Goal: Information Seeking & Learning: Learn about a topic

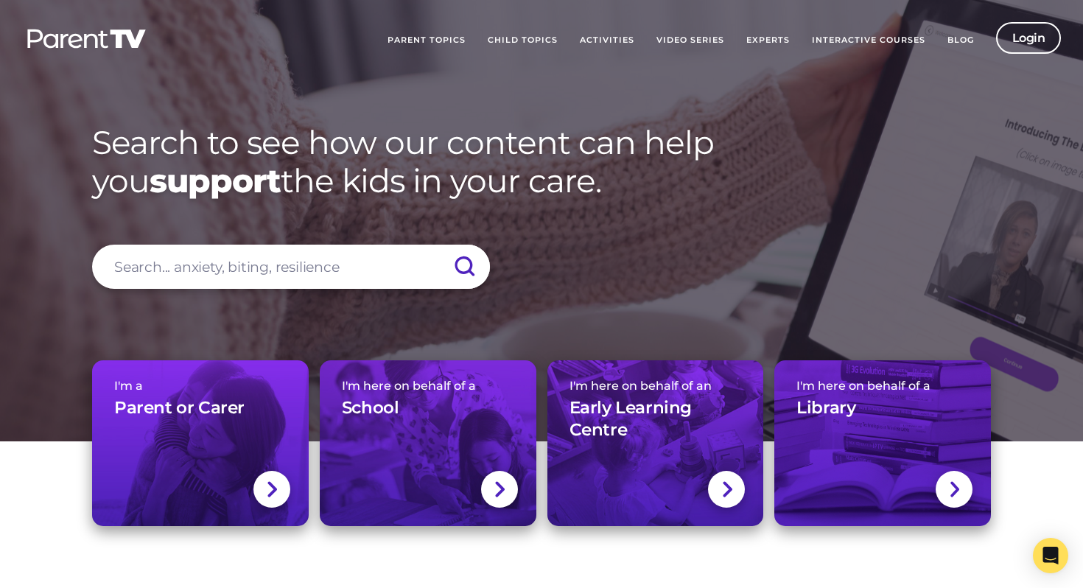
click at [284, 267] on input "search" at bounding box center [291, 267] width 398 height 44
type input "grief"
click at [438, 245] on input "submit" at bounding box center [464, 267] width 52 height 44
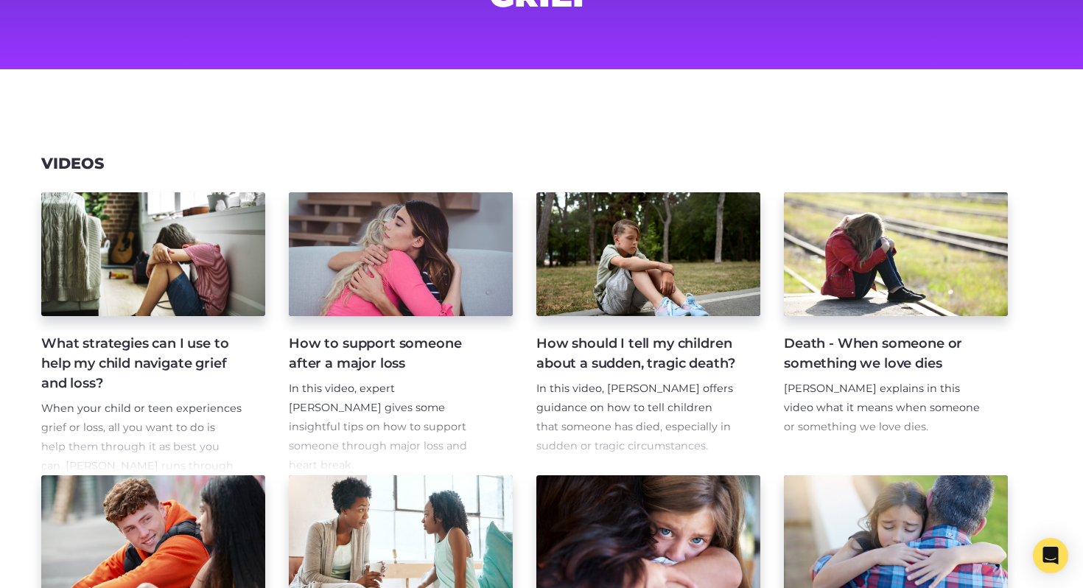
scroll to position [166, 0]
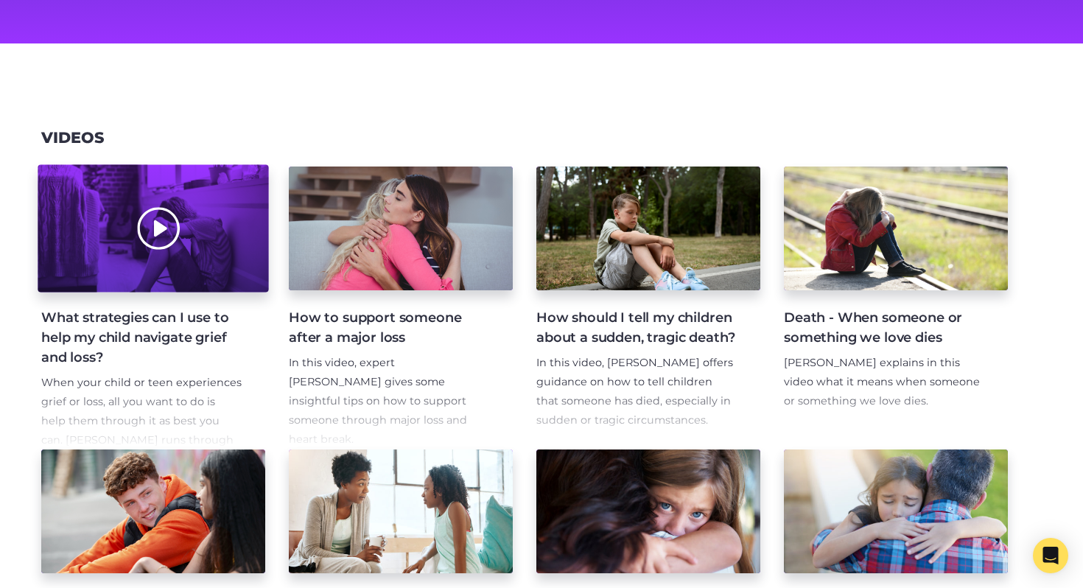
click at [163, 252] on div at bounding box center [153, 228] width 231 height 127
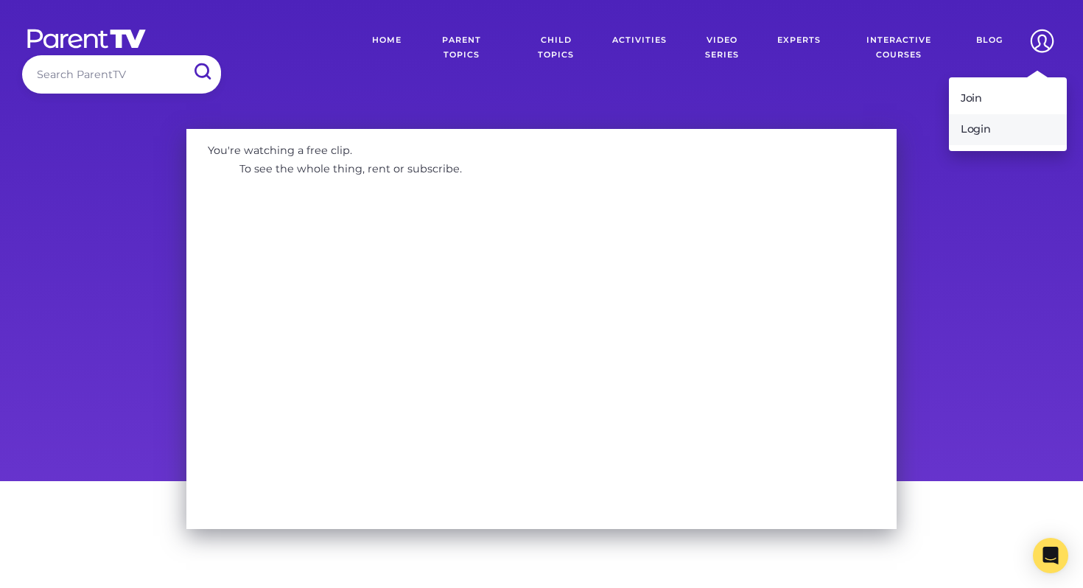
click at [970, 121] on link "Login" at bounding box center [1008, 129] width 118 height 31
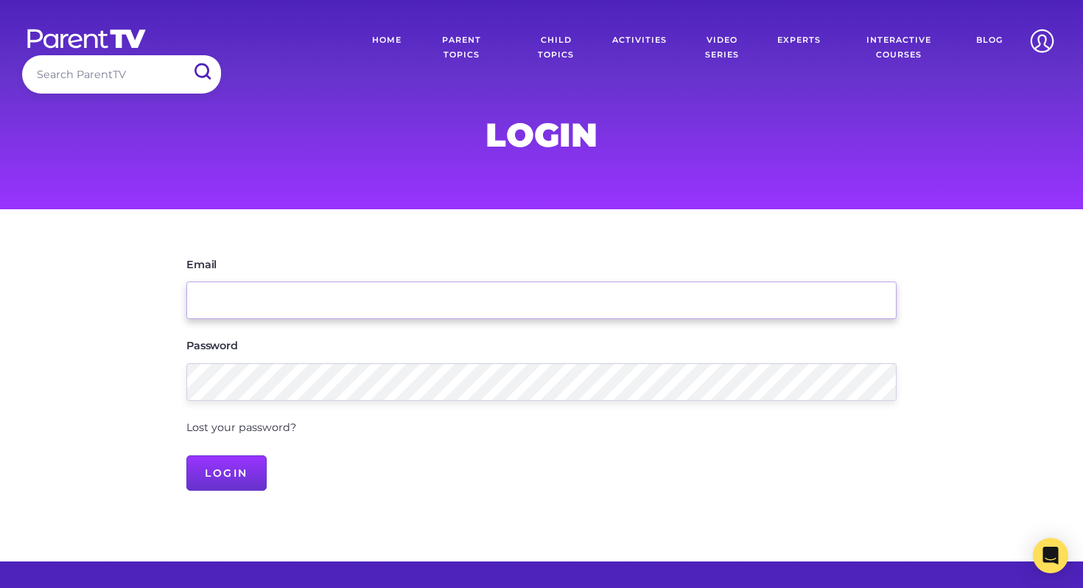
click at [740, 304] on input "Email" at bounding box center [541, 300] width 710 height 38
type input "[EMAIL_ADDRESS][PERSON_NAME][DOMAIN_NAME]"
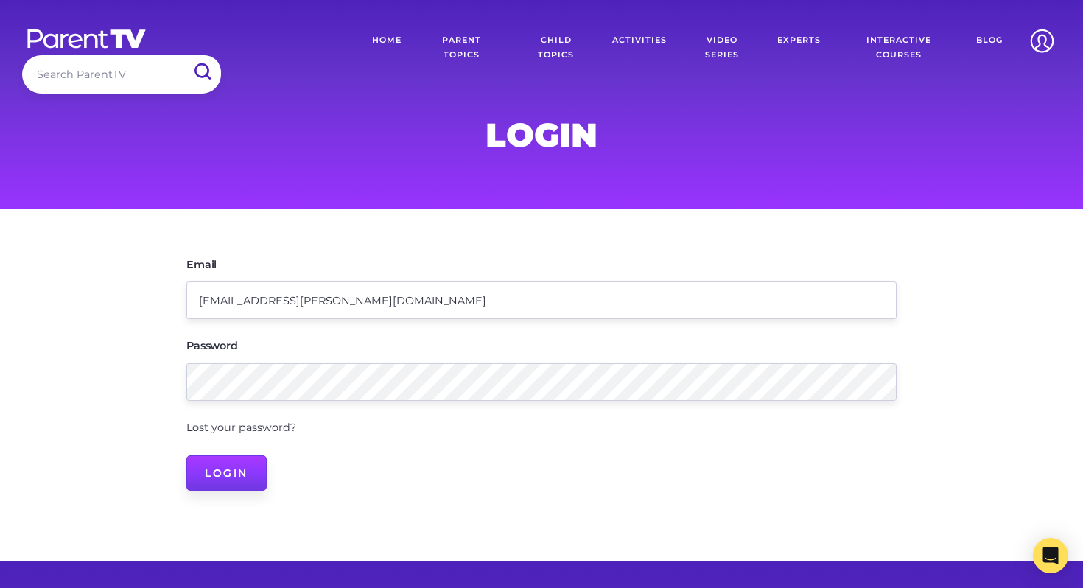
click at [248, 472] on input "Login" at bounding box center [226, 472] width 80 height 35
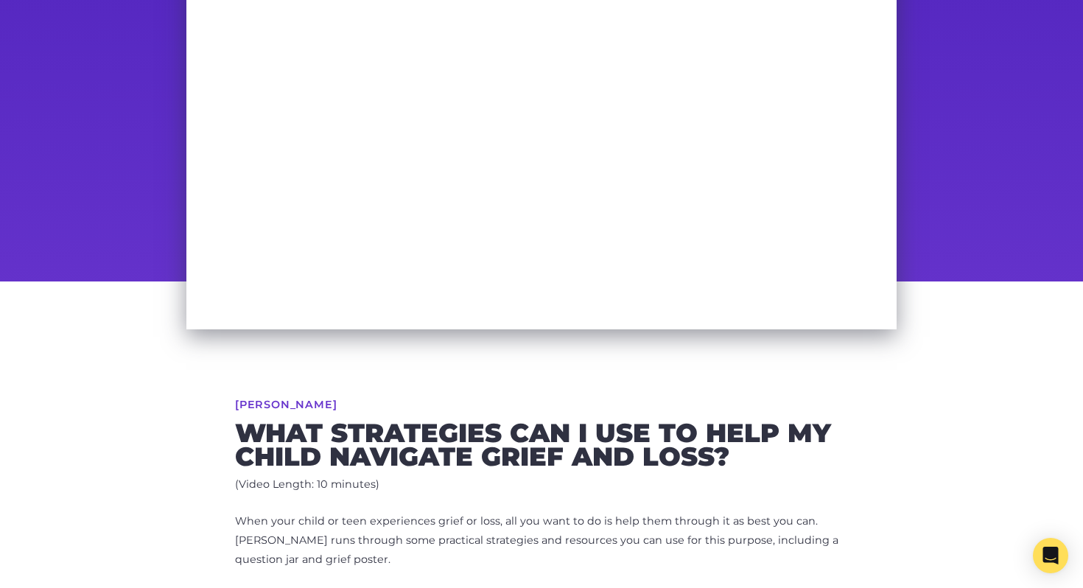
scroll to position [212, 0]
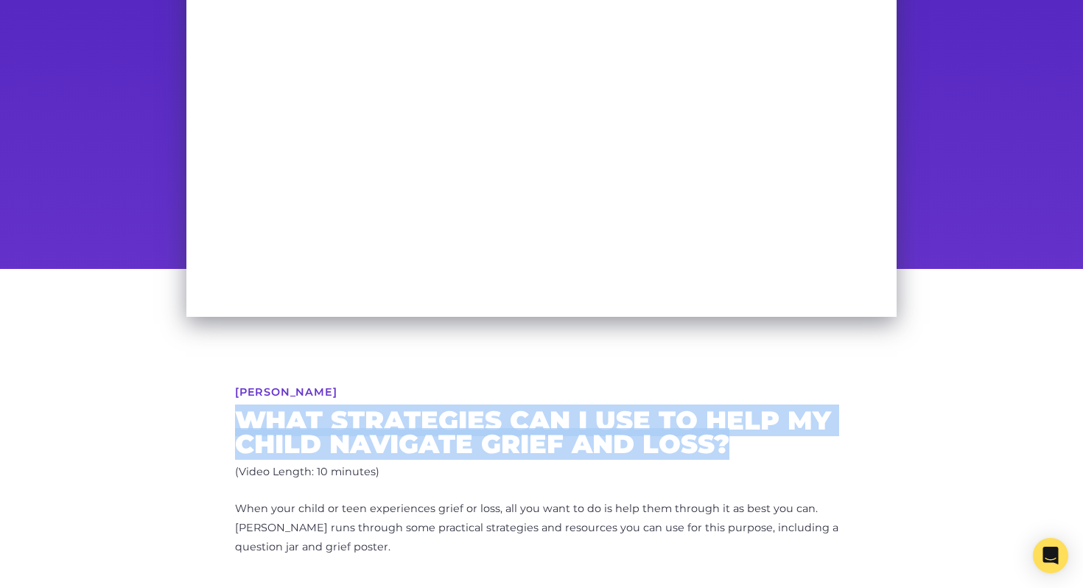
drag, startPoint x: 729, startPoint y: 445, endPoint x: 207, endPoint y: 430, distance: 522.6
click at [207, 430] on div "[PERSON_NAME] What strategies can I use to help my child navigate grief and los…" at bounding box center [541, 546] width 754 height 555
copy h2 "What strategies can I use to help my child navigate grief and loss?"
